Goal: Information Seeking & Learning: Learn about a topic

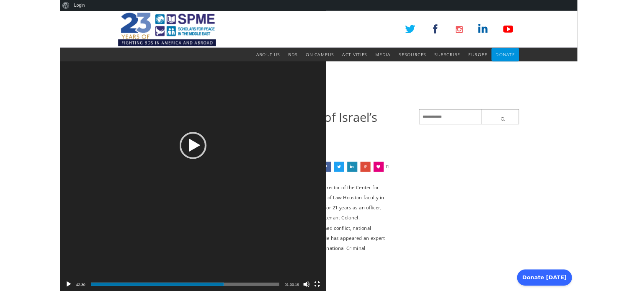
scroll to position [260, 0]
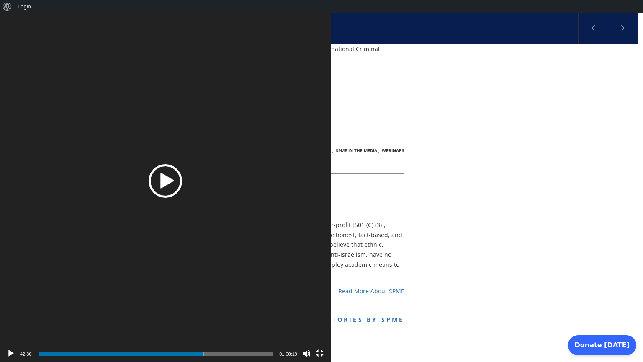
click at [182, 176] on div "Play" at bounding box center [166, 181] width 34 height 34
click at [324, 351] on button "Fullscreen" at bounding box center [320, 353] width 8 height 8
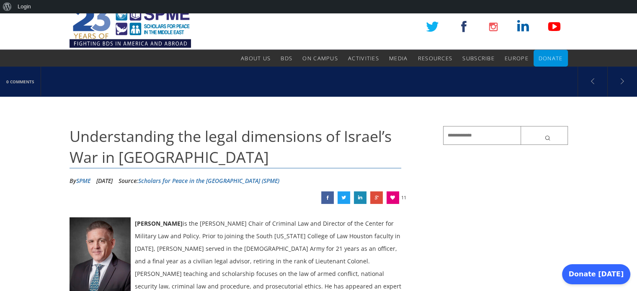
scroll to position [0, 0]
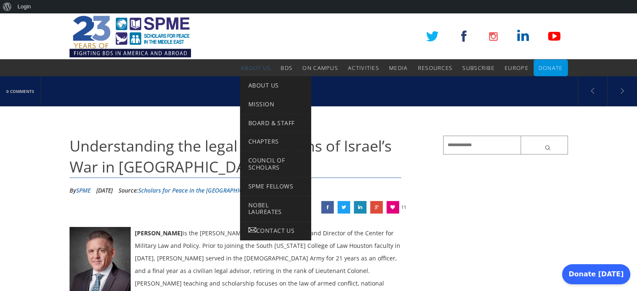
click at [260, 67] on span "About Us" at bounding box center [256, 68] width 30 height 8
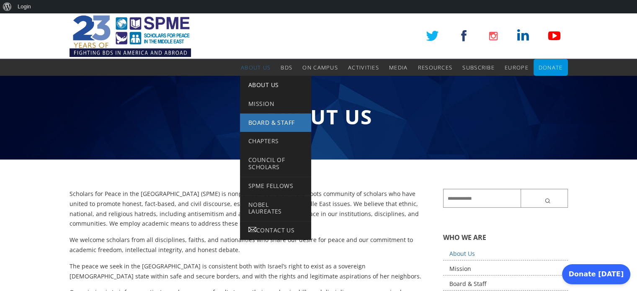
click at [258, 122] on span "Board & Staff" at bounding box center [271, 123] width 46 height 8
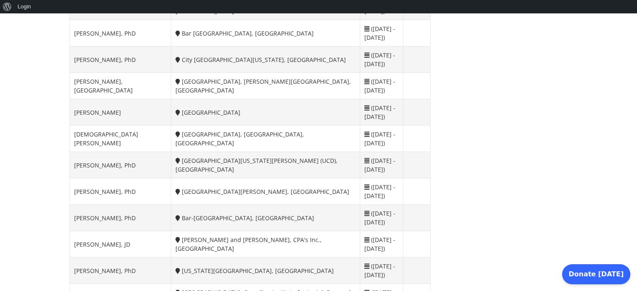
scroll to position [1676, 0]
